Goal: Use online tool/utility: Utilize a website feature to perform a specific function

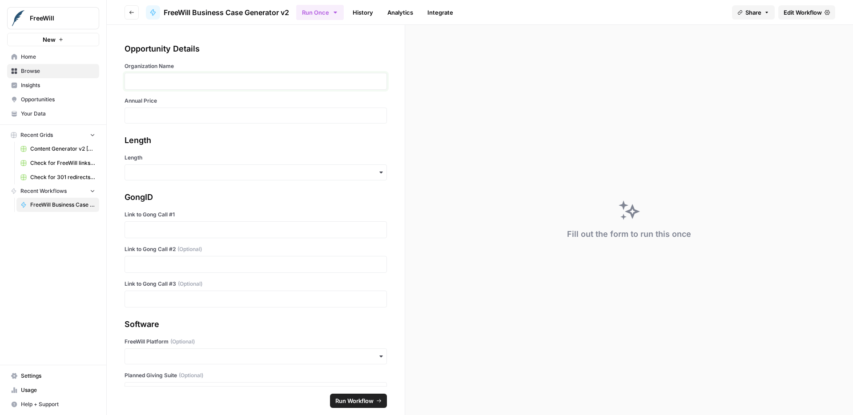
click at [163, 77] on p at bounding box center [255, 81] width 251 height 9
click at [173, 109] on div at bounding box center [256, 116] width 262 height 16
click at [161, 121] on div at bounding box center [256, 116] width 262 height 16
click at [153, 118] on input "Annual Price" at bounding box center [255, 116] width 251 height 8
type input "19600"
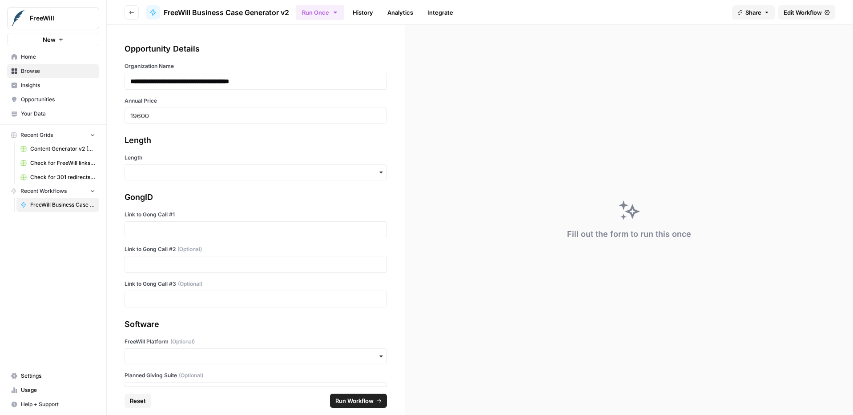
click at [169, 166] on div "button" at bounding box center [256, 173] width 262 height 16
click at [439, 204] on div "Fill out the form to run this once" at bounding box center [629, 220] width 448 height 391
click at [311, 164] on div "Length" at bounding box center [256, 167] width 262 height 27
click at [299, 177] on div "button" at bounding box center [256, 173] width 262 height 16
click at [279, 199] on div "Long" at bounding box center [256, 196] width 262 height 17
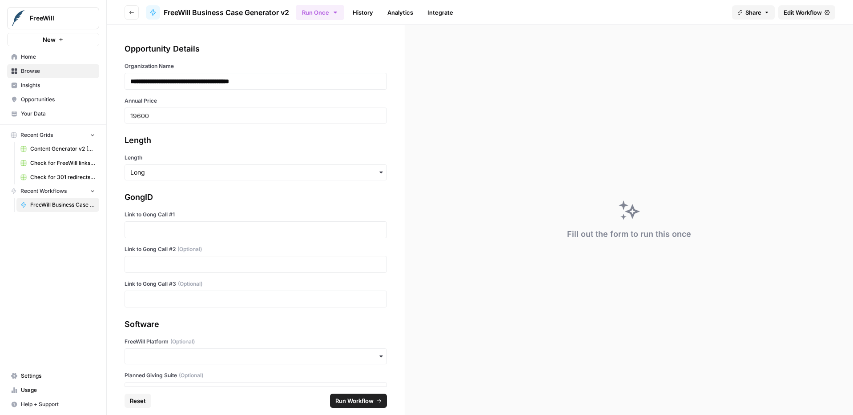
click at [165, 236] on div at bounding box center [256, 230] width 262 height 17
click at [168, 230] on p at bounding box center [255, 230] width 251 height 9
click at [179, 266] on p at bounding box center [255, 264] width 251 height 9
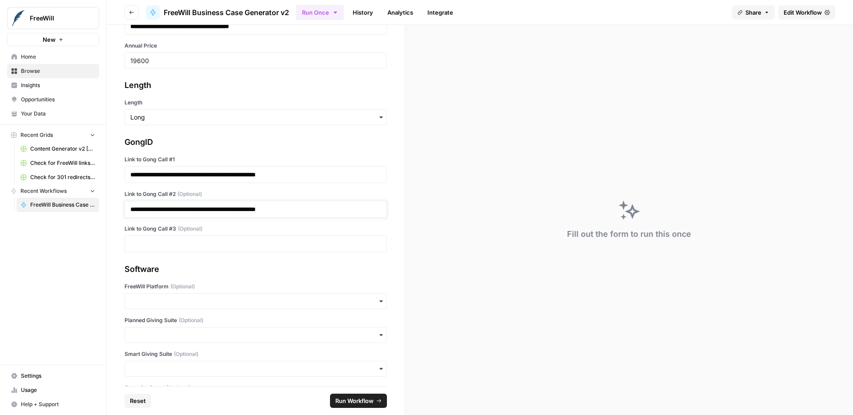
scroll to position [56, 0]
click at [189, 299] on input "FreeWill Platform (Optional)" at bounding box center [255, 300] width 251 height 9
click at [180, 325] on div "Yes" at bounding box center [256, 324] width 262 height 17
click at [214, 335] on input "Planned Giving Suite (Optional)" at bounding box center [255, 334] width 251 height 9
click at [208, 352] on div "Yes" at bounding box center [256, 358] width 262 height 17
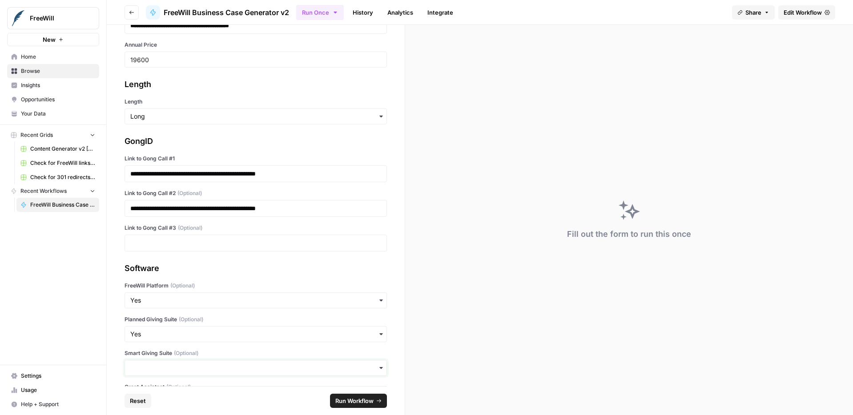
click at [204, 364] on input "Smart Giving Suite (Optional)" at bounding box center [255, 368] width 251 height 9
click at [197, 320] on div "Yes" at bounding box center [256, 327] width 262 height 17
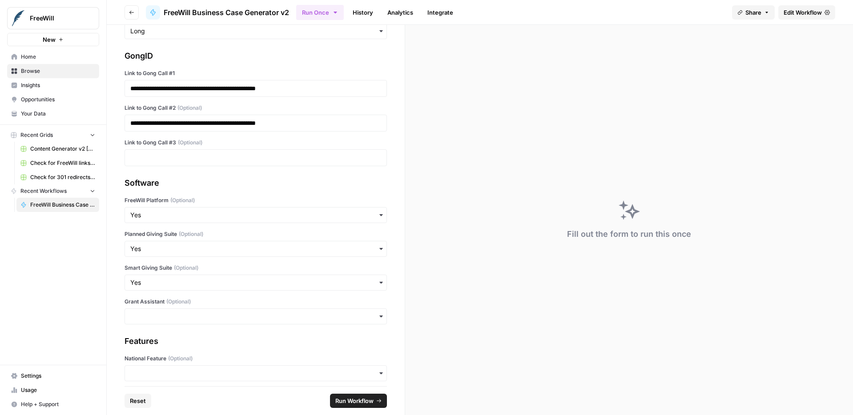
scroll to position [143, 0]
click at [198, 316] on input "Grant Assistant (Optional)" at bounding box center [255, 315] width 251 height 9
click at [184, 356] on div "No" at bounding box center [256, 356] width 262 height 17
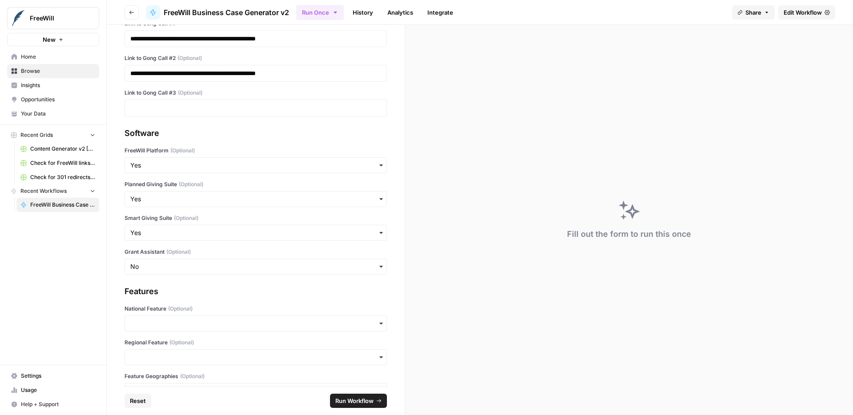
scroll to position [195, 0]
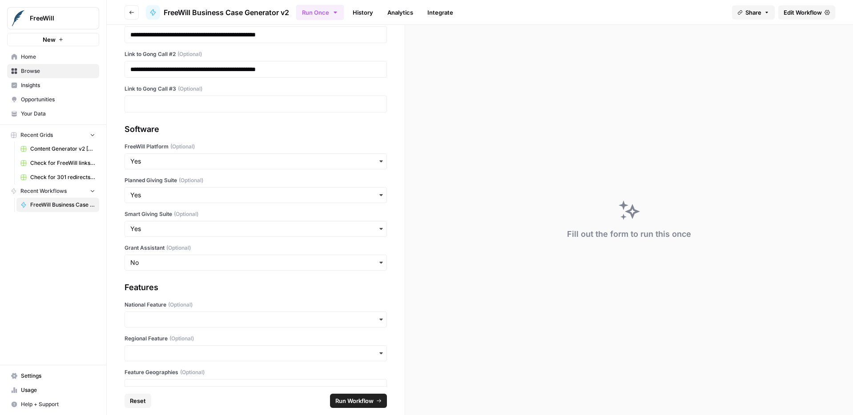
click at [254, 314] on div "button" at bounding box center [256, 320] width 262 height 16
click at [236, 358] on div "No" at bounding box center [256, 360] width 262 height 17
click at [260, 352] on input "Regional Feature (Optional)" at bounding box center [255, 353] width 251 height 9
click at [249, 389] on div "No" at bounding box center [256, 394] width 262 height 17
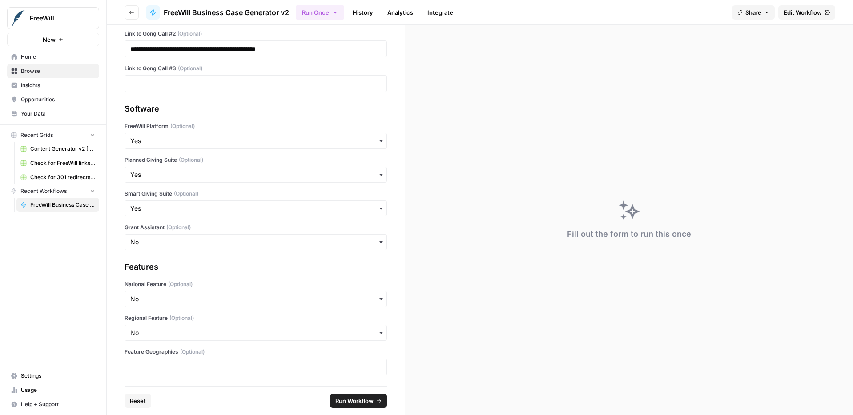
click at [353, 400] on span "Run Workflow" at bounding box center [354, 401] width 38 height 9
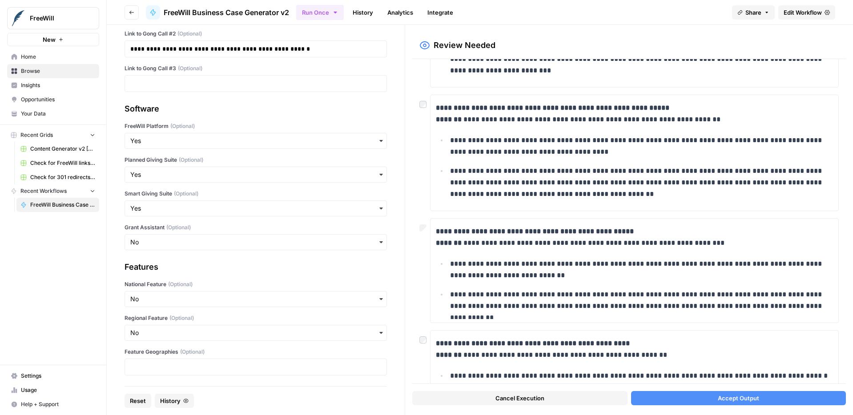
scroll to position [179, 0]
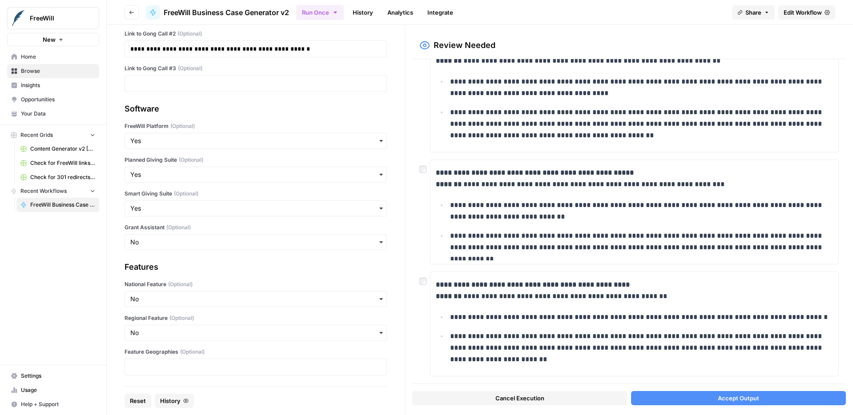
click at [419, 287] on div "**********" at bounding box center [628, 324] width 419 height 105
click at [682, 394] on button "Accept Output" at bounding box center [738, 398] width 215 height 14
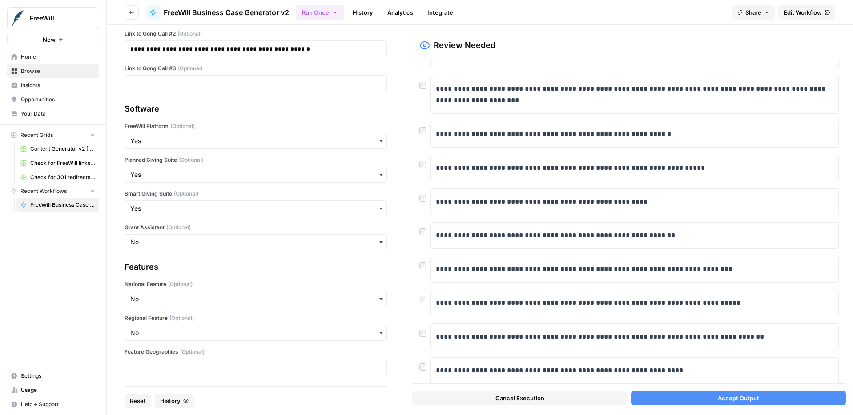
scroll to position [250, 0]
click at [422, 239] on div "**********" at bounding box center [628, 236] width 419 height 27
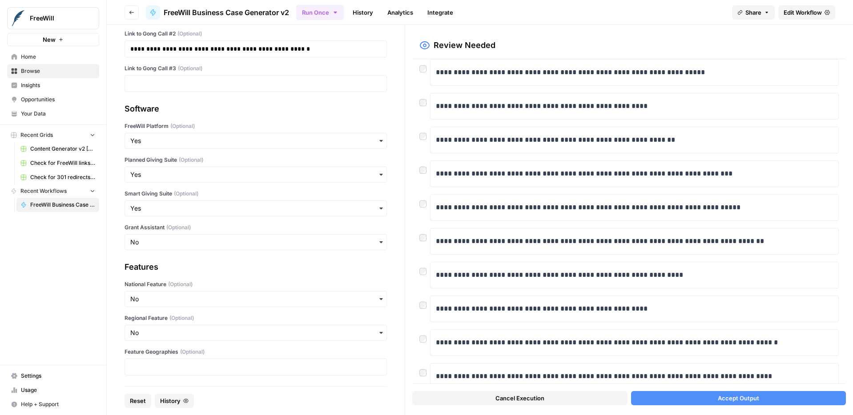
scroll to position [359, 0]
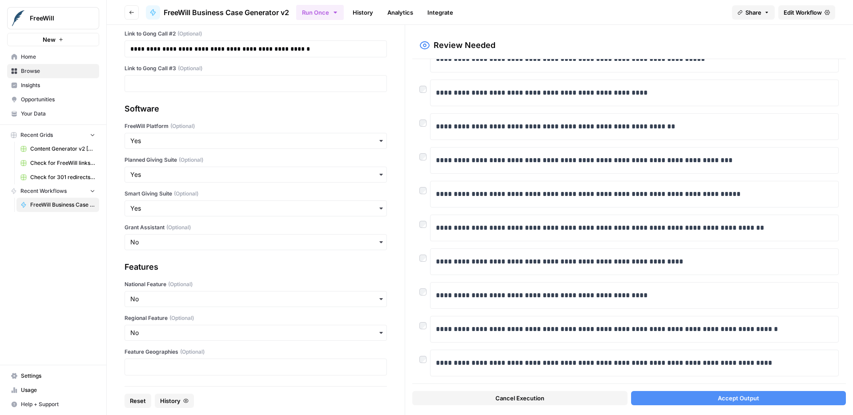
click at [672, 399] on button "Accept Output" at bounding box center [738, 398] width 215 height 14
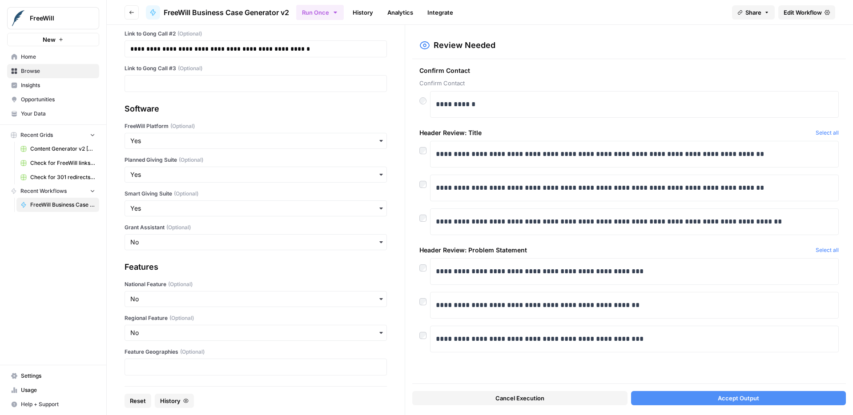
click at [701, 401] on button "Accept Output" at bounding box center [738, 398] width 215 height 14
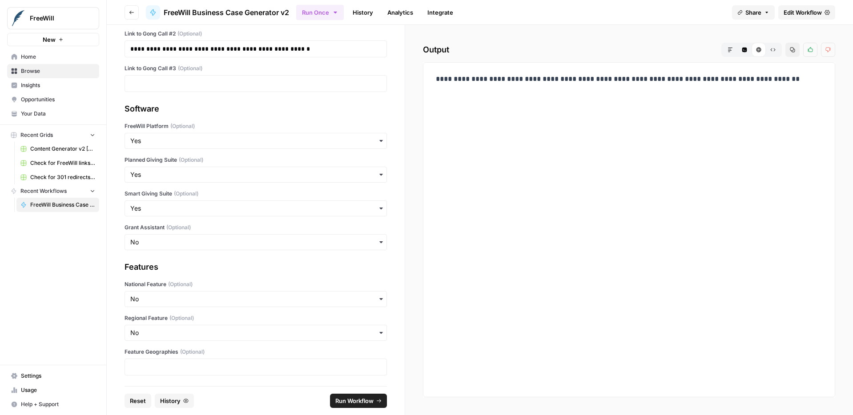
click at [720, 144] on div "**********" at bounding box center [629, 230] width 397 height 320
drag, startPoint x: 802, startPoint y: 80, endPoint x: 476, endPoint y: 80, distance: 326.5
click at [476, 80] on p "**********" at bounding box center [629, 79] width 387 height 12
copy p "**********"
